Goal: Task Accomplishment & Management: Use online tool/utility

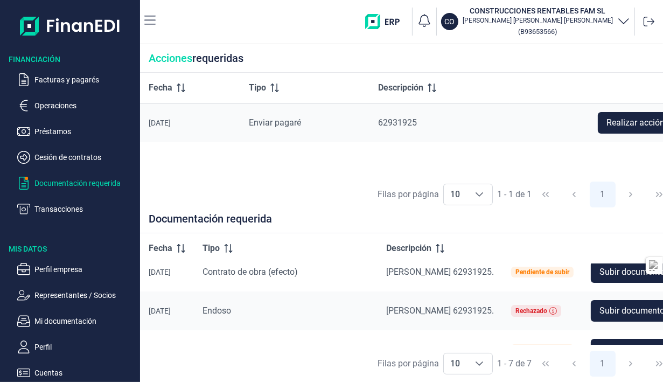
scroll to position [51, 0]
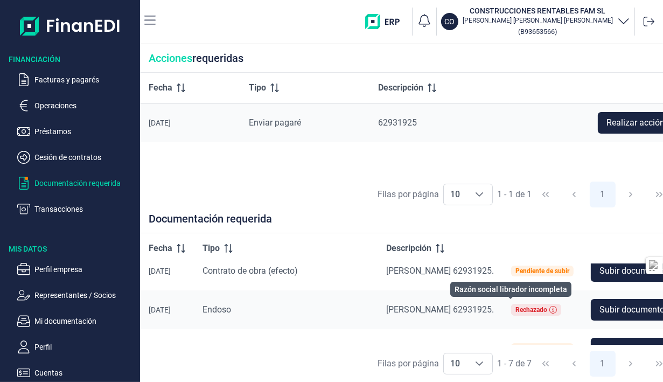
click at [549, 308] on icon at bounding box center [553, 310] width 8 height 8
click at [101, 189] on ul "Facturas y pagarés Operaciones Préstamos Cesión de contratos Documentación requ…" at bounding box center [70, 140] width 140 height 151
click at [97, 182] on p "Documentación requerida" at bounding box center [84, 183] width 101 height 13
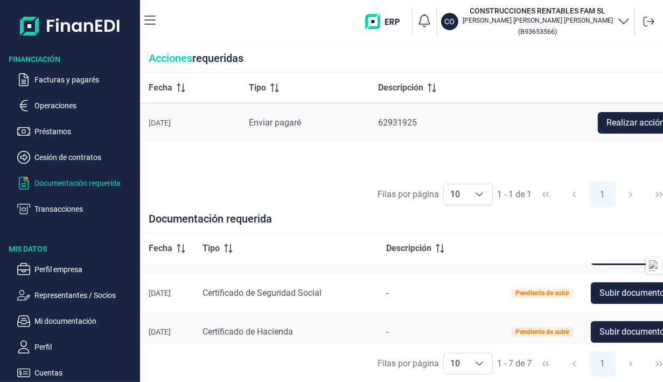
scroll to position [106, 0]
click at [602, 296] on span "Subir documento" at bounding box center [631, 293] width 65 height 13
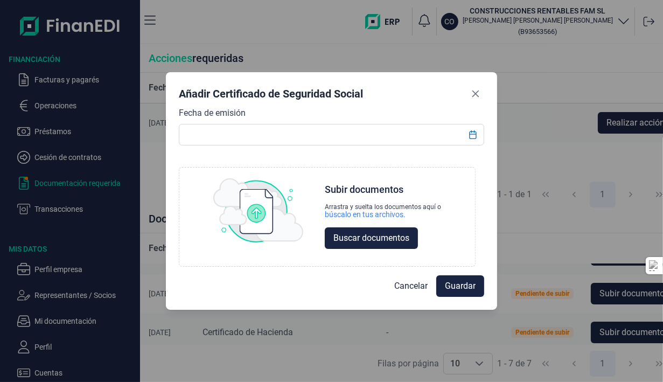
click at [377, 235] on span "Buscar documentos" at bounding box center [371, 237] width 76 height 13
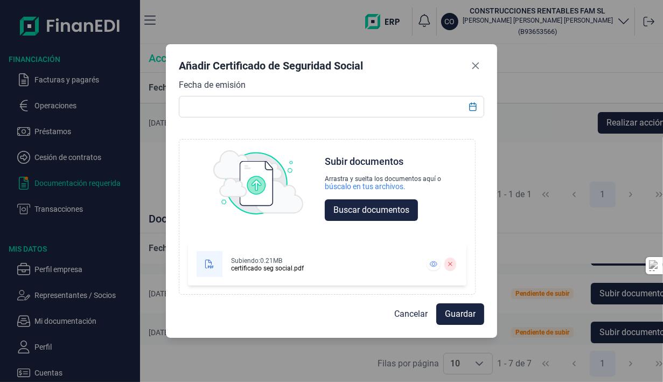
scroll to position [0, 0]
click at [453, 312] on span "Guardar" at bounding box center [460, 313] width 31 height 13
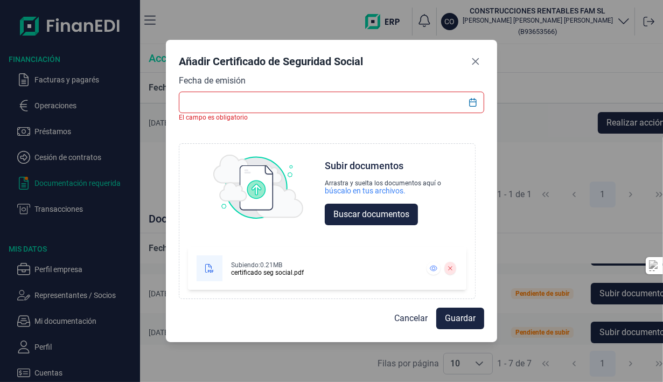
click at [313, 99] on input "text" at bounding box center [332, 103] width 306 height 22
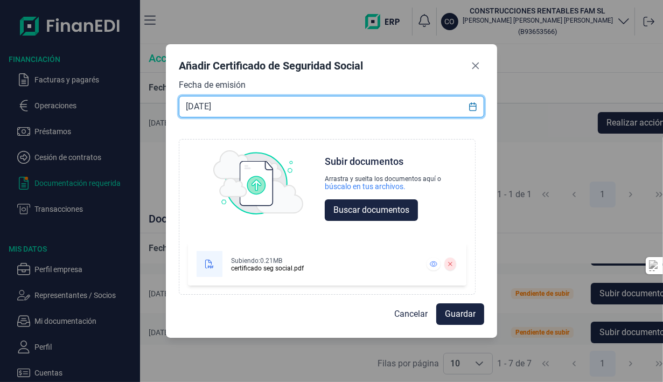
type input "[DATE]"
click at [457, 315] on span "Guardar" at bounding box center [460, 313] width 31 height 13
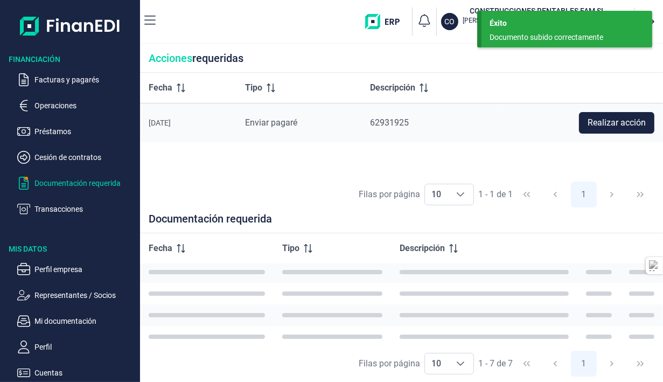
scroll to position [106, 0]
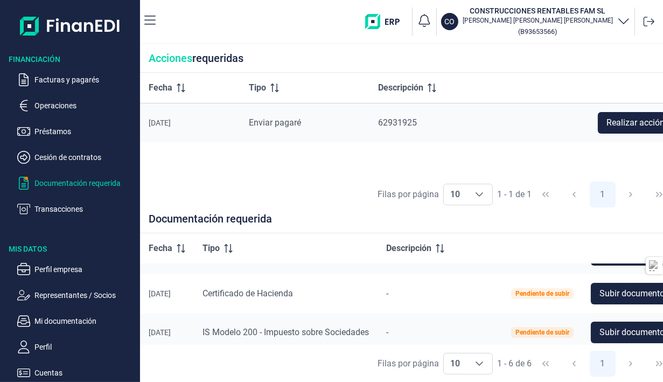
click at [599, 295] on span "Subir documento" at bounding box center [631, 293] width 65 height 13
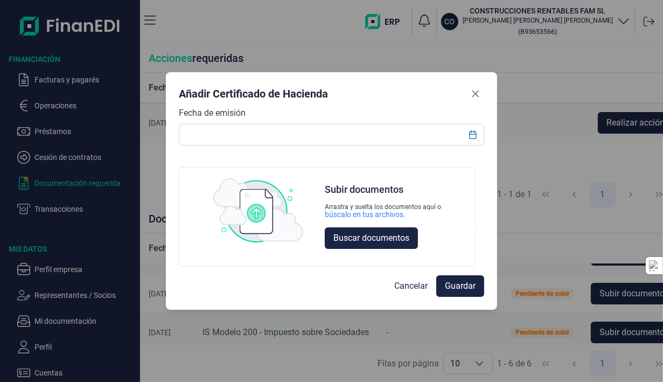
click at [413, 138] on input "text" at bounding box center [332, 135] width 306 height 22
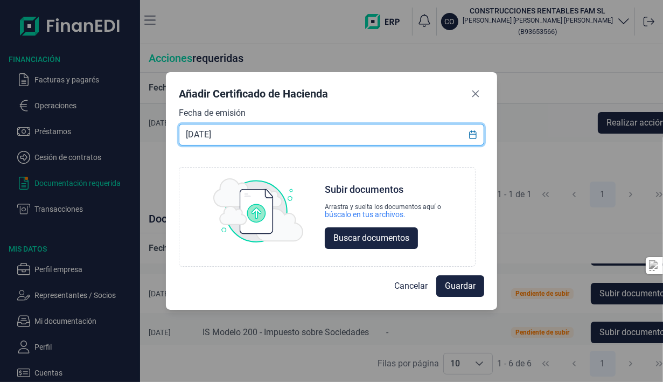
type input "[DATE]"
click at [377, 241] on span "Buscar documentos" at bounding box center [371, 237] width 76 height 13
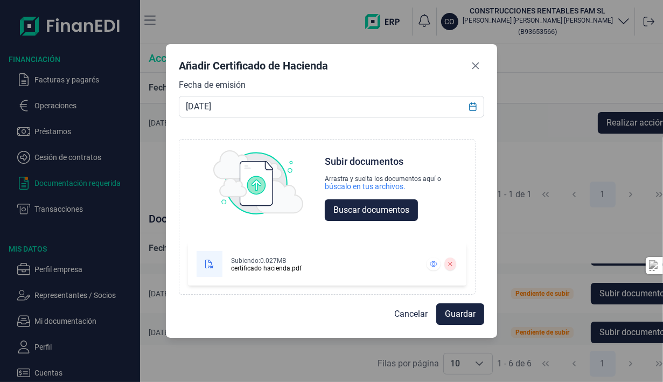
click at [448, 312] on span "Guardar" at bounding box center [460, 313] width 31 height 13
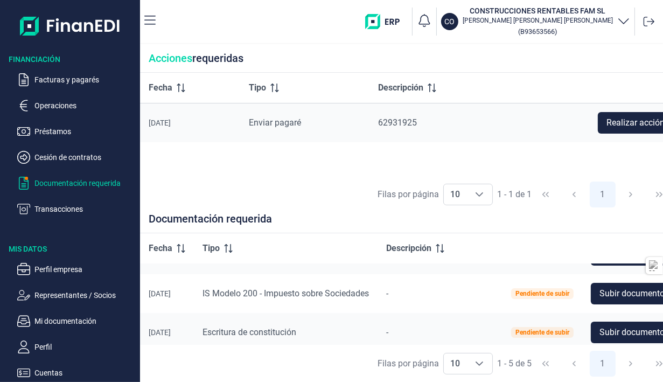
click at [334, 376] on div "[PERSON_NAME] por página 10 10 10 1 - 5 de 5 1" at bounding box center [411, 363] width 542 height 37
click at [599, 338] on span "Subir documento" at bounding box center [631, 332] width 65 height 13
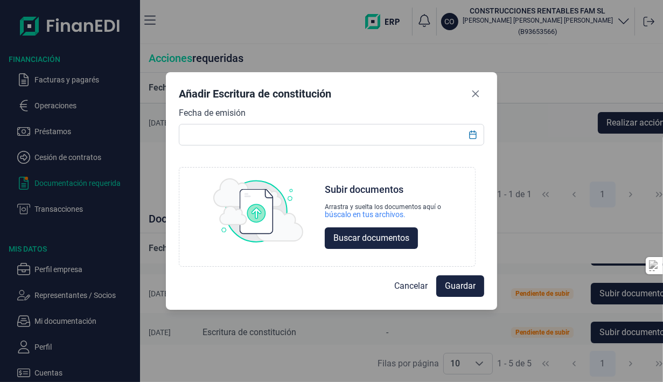
click at [312, 127] on input "text" at bounding box center [332, 135] width 306 height 22
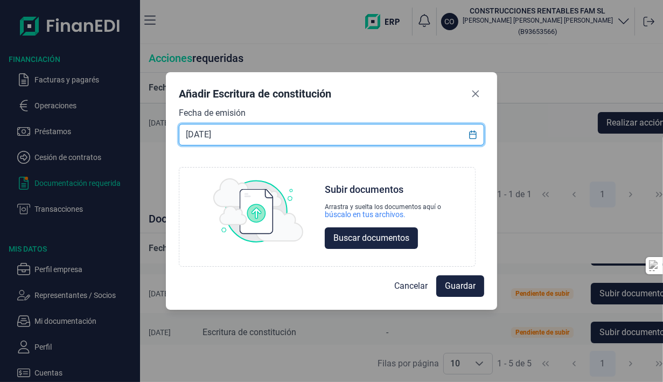
type input "[DATE]"
click at [342, 233] on span "Buscar documentos" at bounding box center [371, 237] width 76 height 13
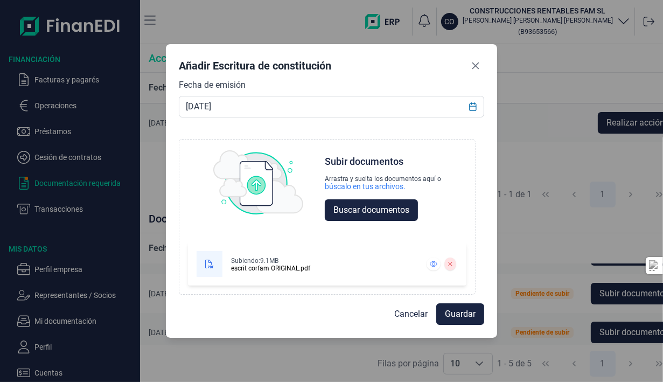
click at [444, 311] on button "Guardar" at bounding box center [460, 314] width 48 height 22
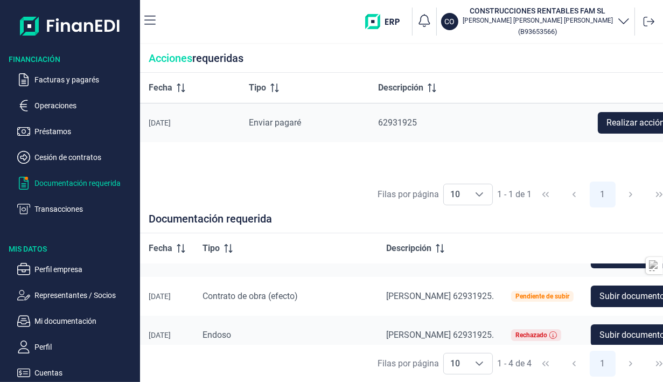
scroll to position [0, 0]
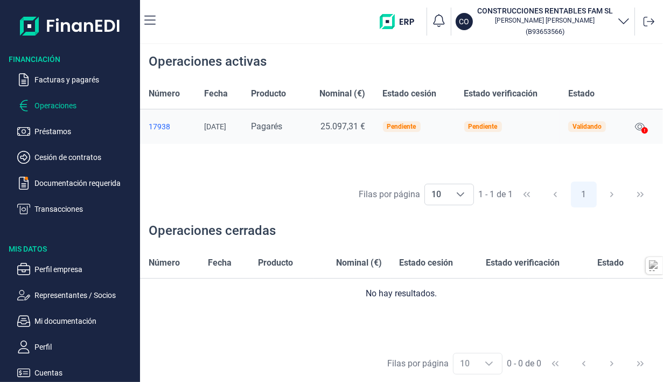
click at [160, 128] on div "17938" at bounding box center [168, 126] width 38 height 9
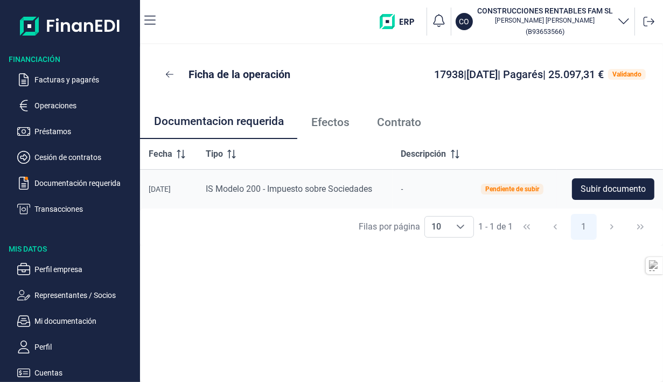
click at [340, 126] on span "Efectos" at bounding box center [330, 122] width 38 height 11
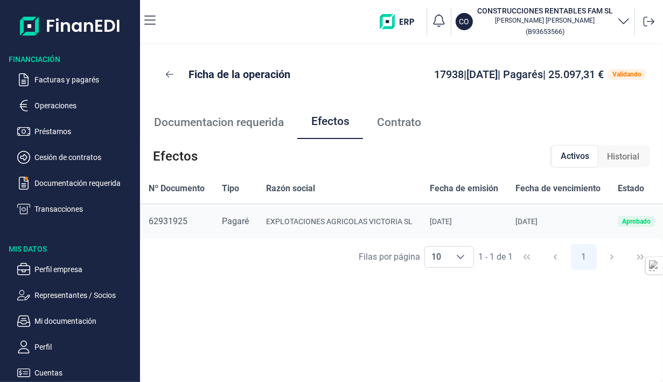
click at [409, 122] on span "Contrato" at bounding box center [399, 122] width 44 height 11
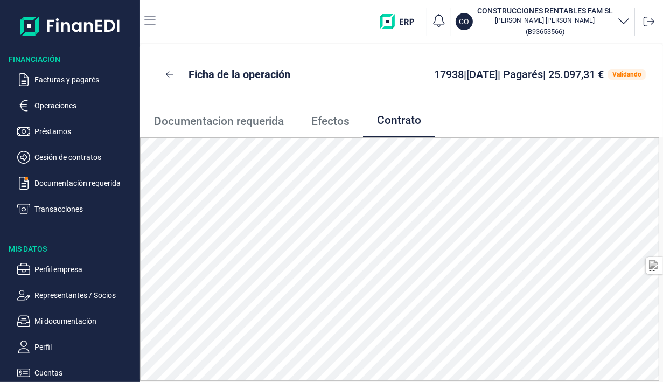
click at [243, 125] on span "Documentacion requerida" at bounding box center [219, 121] width 130 height 11
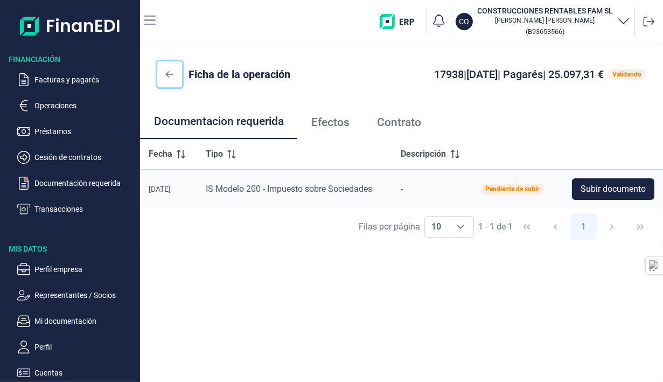
click at [164, 76] on button at bounding box center [169, 74] width 25 height 26
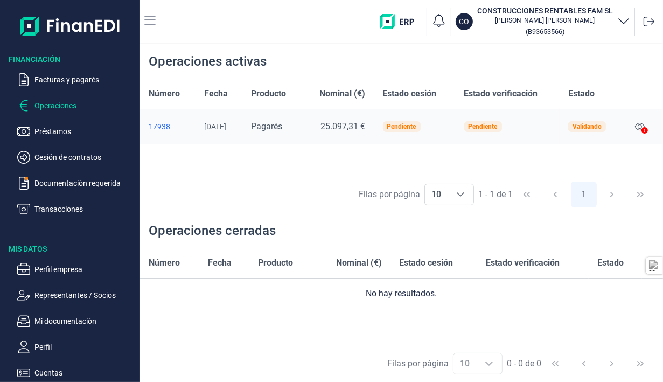
click at [405, 128] on div "Pendiente" at bounding box center [401, 126] width 29 height 6
click at [78, 154] on p "Cesión de contratos" at bounding box center [84, 157] width 101 height 13
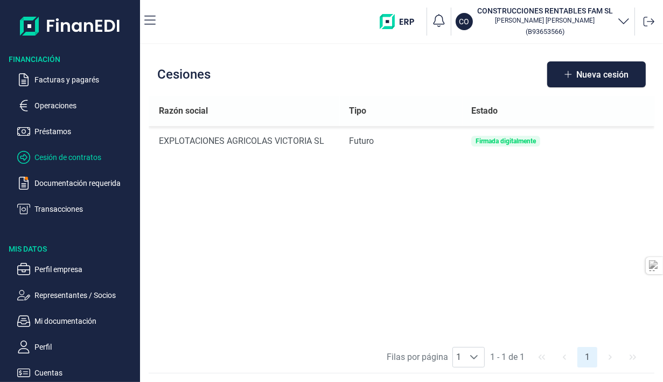
click at [54, 185] on p "Documentación requerida" at bounding box center [84, 183] width 101 height 13
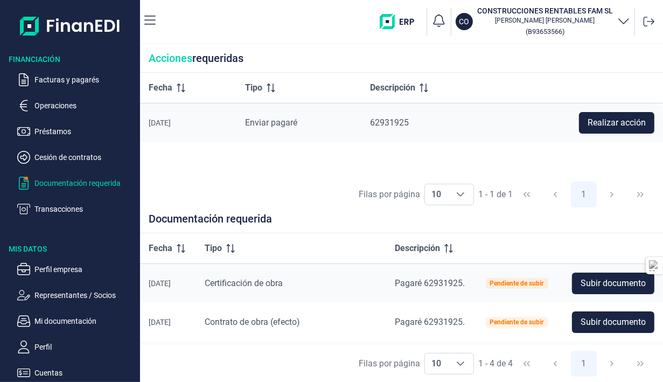
click at [282, 124] on span "Enviar pagaré" at bounding box center [271, 122] width 52 height 10
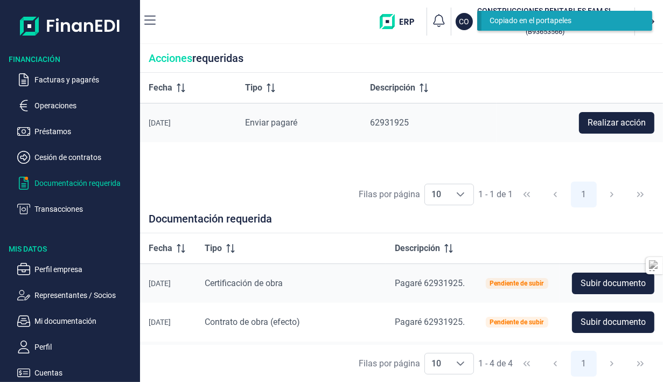
click at [601, 123] on span "Realizar acción" at bounding box center [616, 122] width 58 height 13
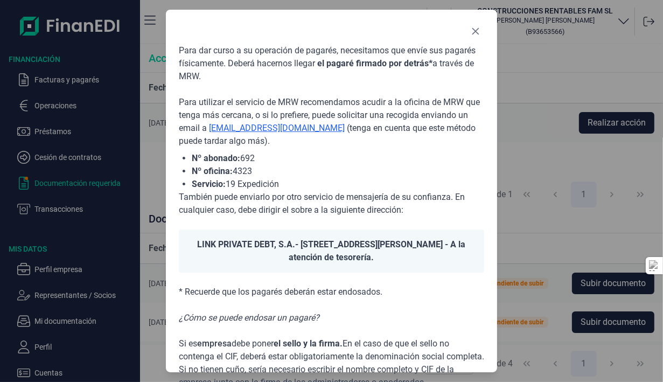
click at [376, 314] on p "¿Cómo se puede endosar un pagaré?" at bounding box center [332, 317] width 306 height 13
click at [479, 193] on p "También puede enviarlo por otro servicio de mensajería de su confianza. En cual…" at bounding box center [332, 204] width 306 height 26
click at [414, 354] on p "Si es empresa debe poner el sello y la firma. En el caso de que el sello no con…" at bounding box center [332, 363] width 306 height 52
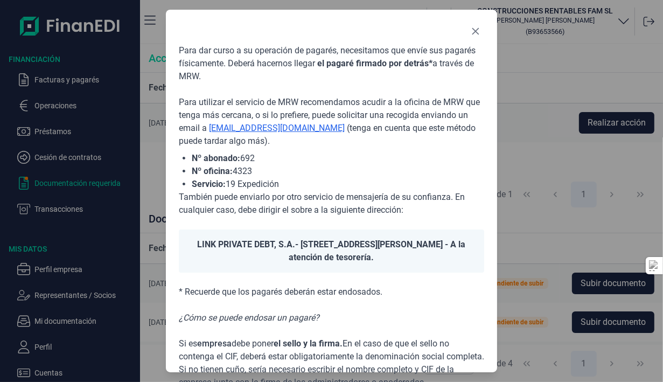
click at [414, 354] on p "Si es empresa debe poner el sello y la firma. En el caso de que el sello no con…" at bounding box center [332, 363] width 306 height 52
click at [399, 339] on p "Si es empresa debe poner el sello y la firma. En el caso de que el sello no con…" at bounding box center [332, 363] width 306 height 52
click at [396, 341] on p "Si es empresa debe poner el sello y la firma. En el caso de que el sello no con…" at bounding box center [332, 363] width 306 height 52
click at [479, 31] on icon "Close" at bounding box center [475, 31] width 9 height 9
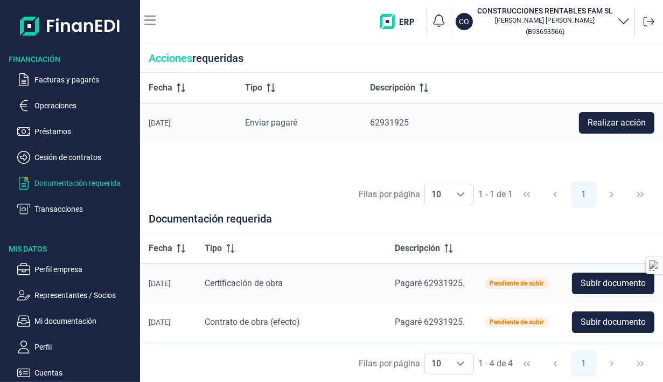
click at [456, 342] on td "[PERSON_NAME] 62931925." at bounding box center [431, 360] width 90 height 39
click at [604, 322] on span "Subir documento" at bounding box center [612, 321] width 65 height 13
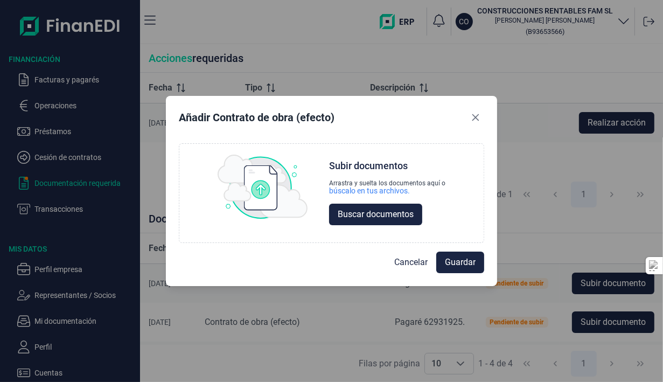
click at [395, 220] on span "Buscar documentos" at bounding box center [376, 214] width 76 height 13
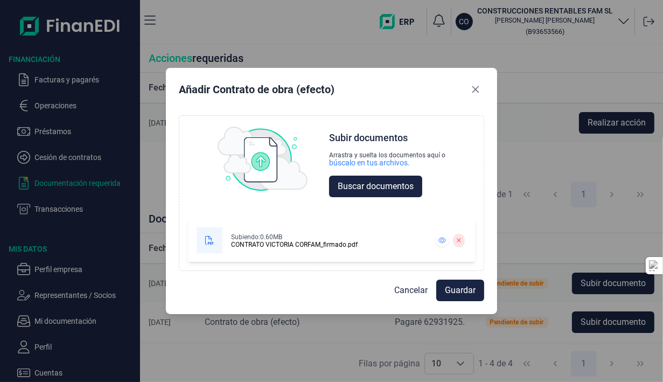
click at [467, 288] on span "Guardar" at bounding box center [460, 290] width 31 height 13
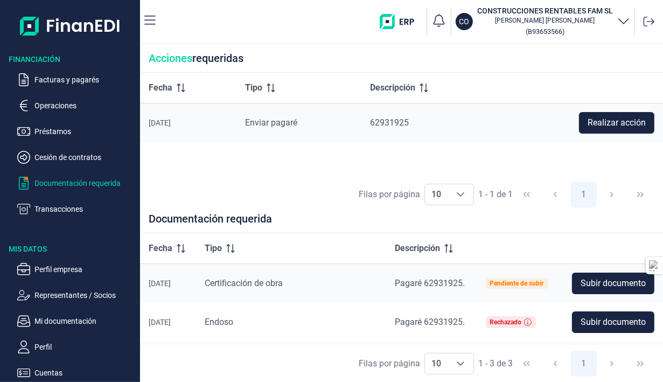
click at [60, 106] on p "Operaciones" at bounding box center [84, 105] width 101 height 13
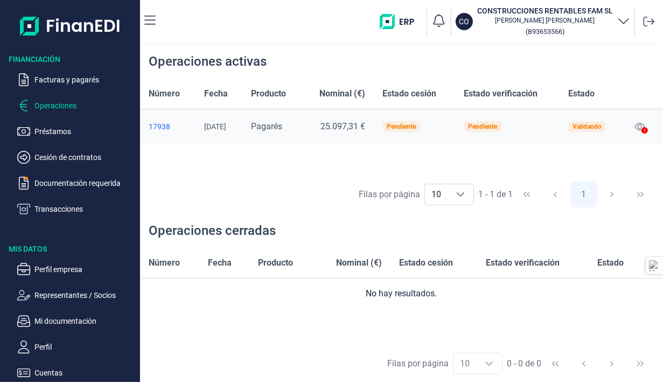
click at [59, 103] on p "Operaciones" at bounding box center [84, 105] width 101 height 13
click at [164, 123] on div "17938" at bounding box center [168, 126] width 38 height 9
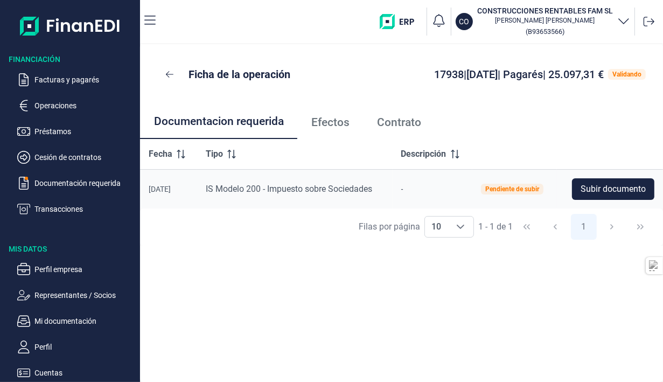
click at [345, 129] on link "Efectos" at bounding box center [330, 122] width 66 height 36
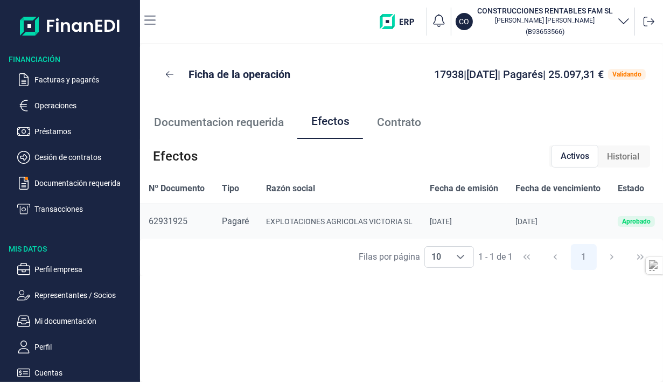
click at [406, 122] on span "Contrato" at bounding box center [399, 122] width 44 height 11
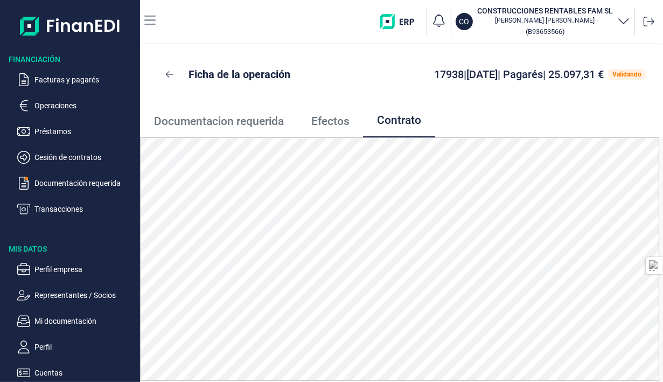
click at [251, 127] on span "Documentacion requerida" at bounding box center [219, 121] width 130 height 11
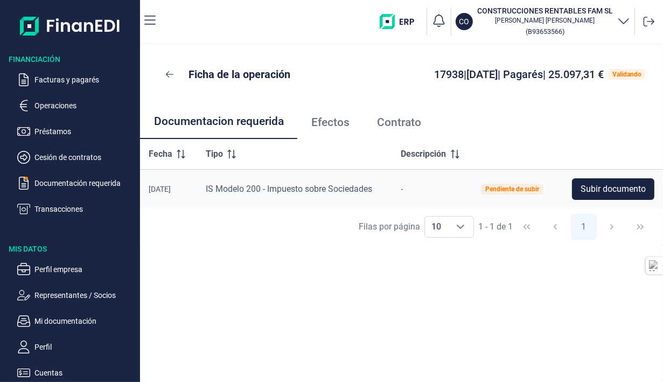
click at [67, 187] on p "Documentación requerida" at bounding box center [84, 183] width 101 height 13
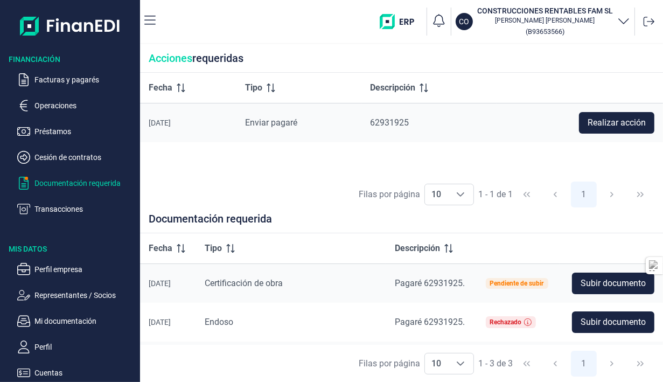
click at [591, 282] on span "Subir documento" at bounding box center [612, 283] width 65 height 13
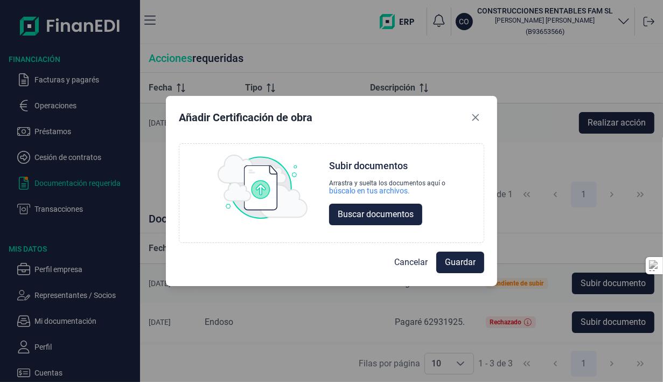
click at [365, 216] on span "Buscar documentos" at bounding box center [376, 214] width 76 height 13
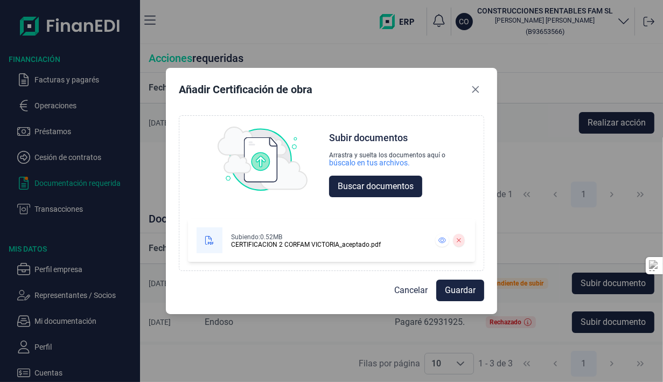
click at [453, 289] on span "Guardar" at bounding box center [460, 290] width 31 height 13
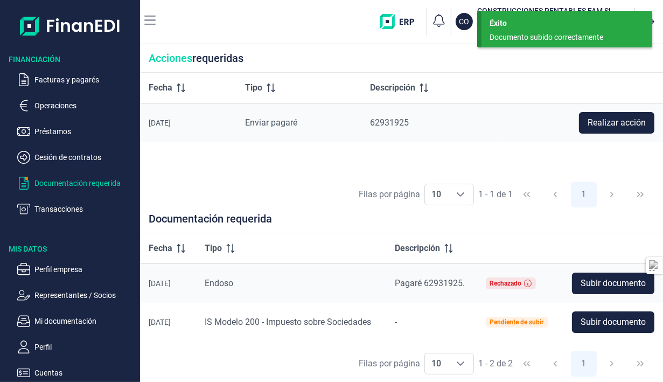
click at [81, 180] on p "Documentación requerida" at bounding box center [84, 183] width 101 height 13
